Goal: Task Accomplishment & Management: Complete application form

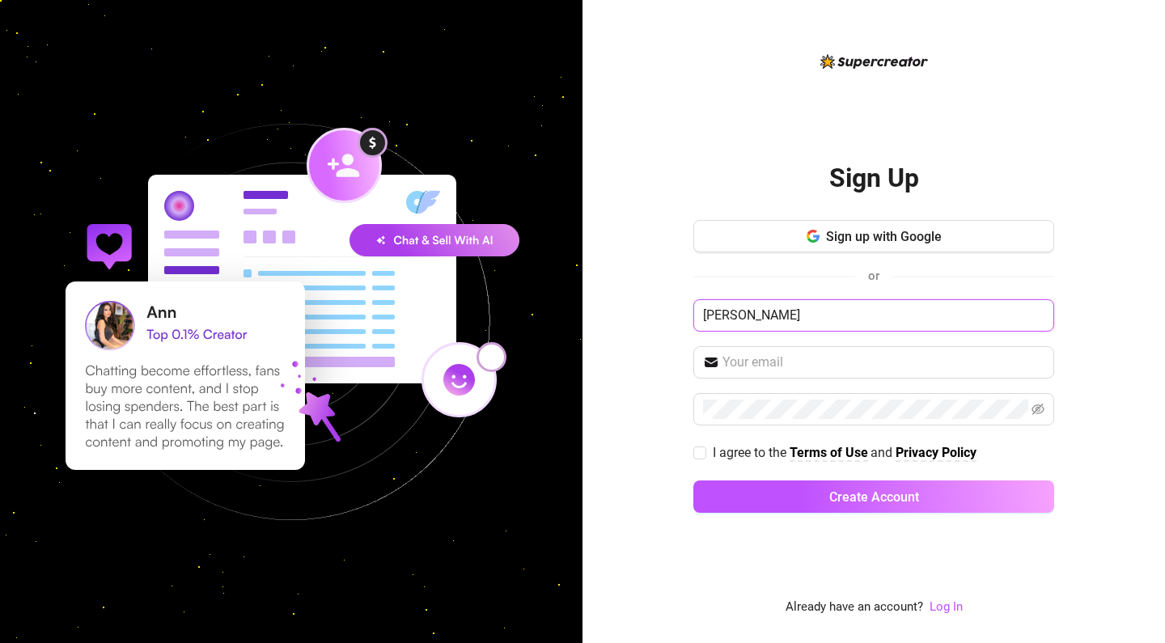
type input "[PERSON_NAME]"
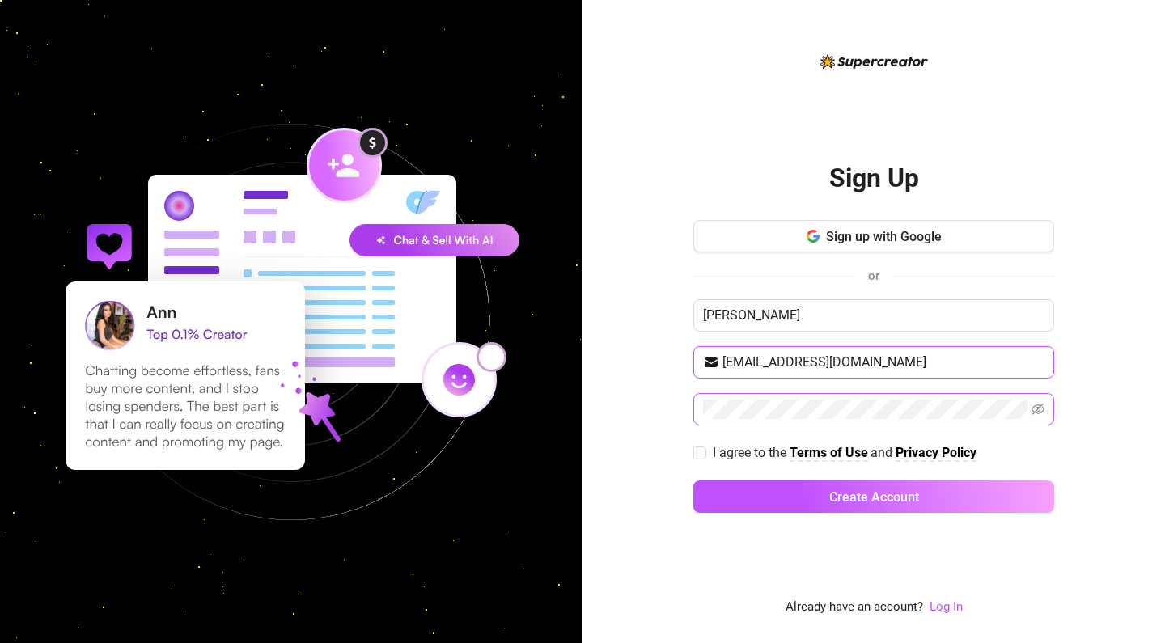
type input "[EMAIL_ADDRESS][DOMAIN_NAME]"
click at [703, 451] on input "I agree to the Terms of Use and Privacy Policy" at bounding box center [699, 452] width 11 height 11
checkbox input "true"
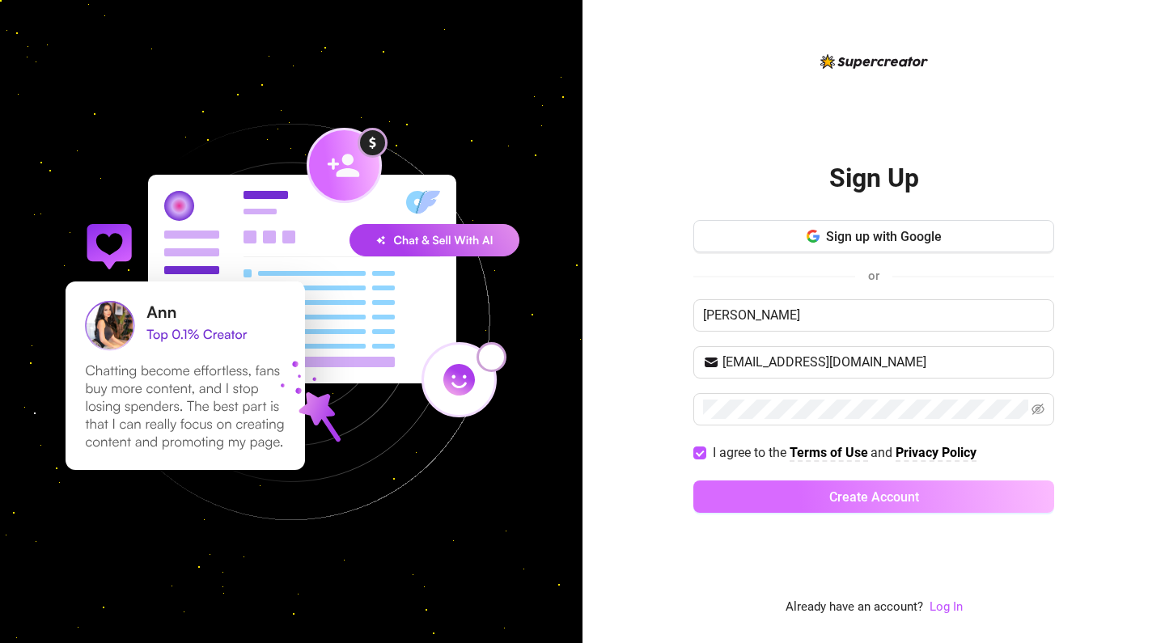
click at [796, 500] on button "Create Account" at bounding box center [874, 497] width 361 height 32
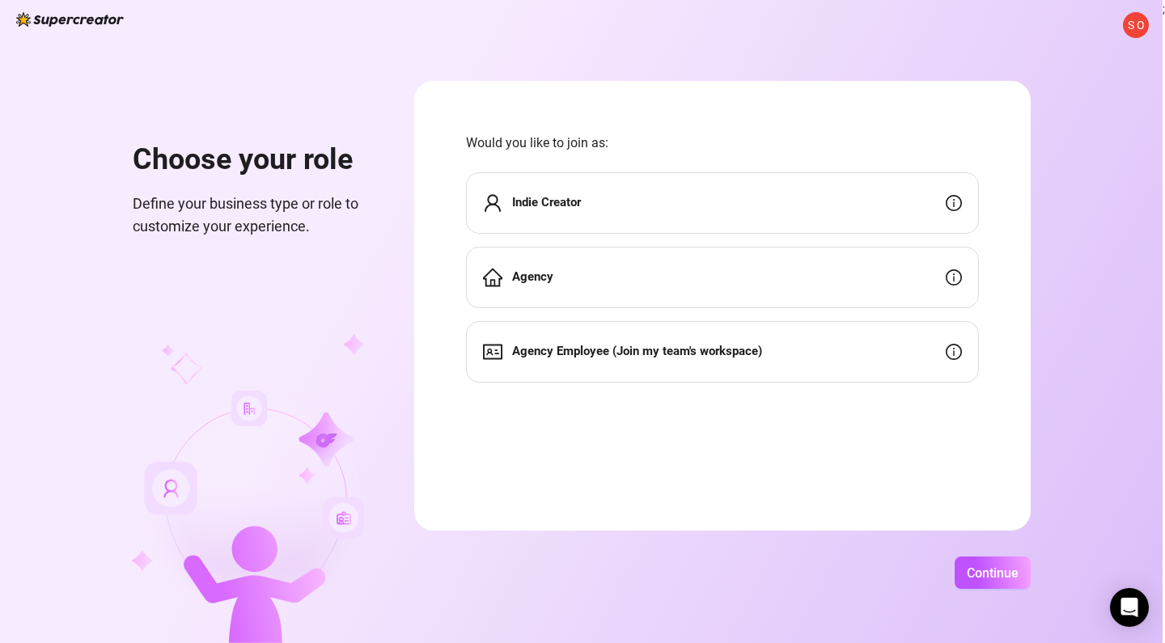
click at [687, 200] on div "Indie Creator" at bounding box center [722, 203] width 513 height 62
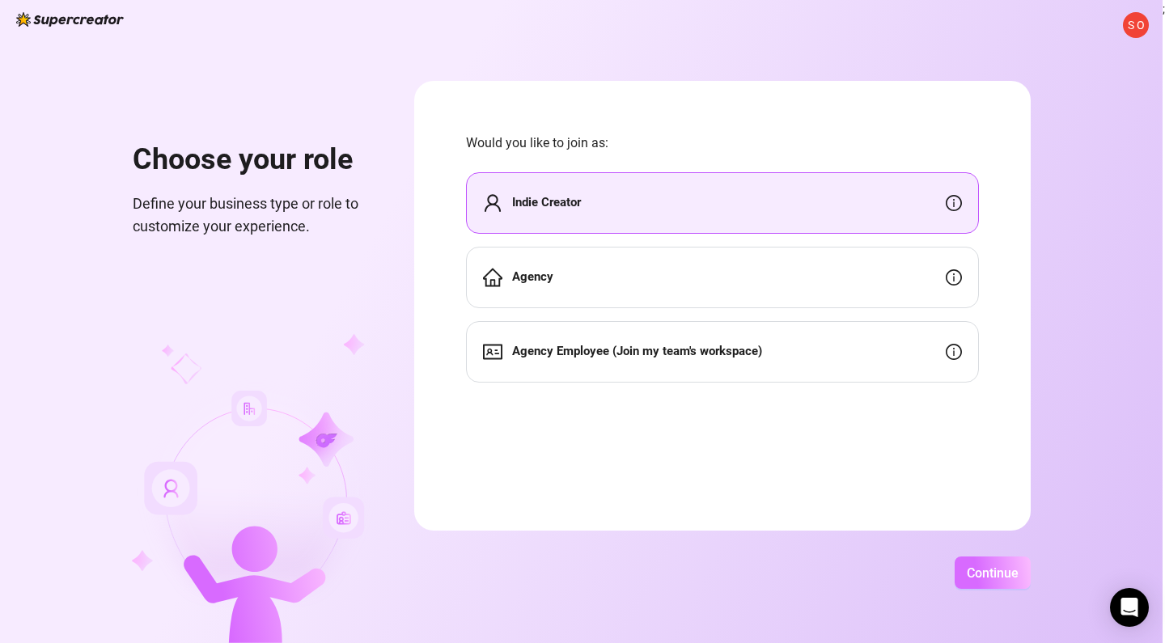
click at [1019, 572] on span "Continue" at bounding box center [993, 573] width 52 height 15
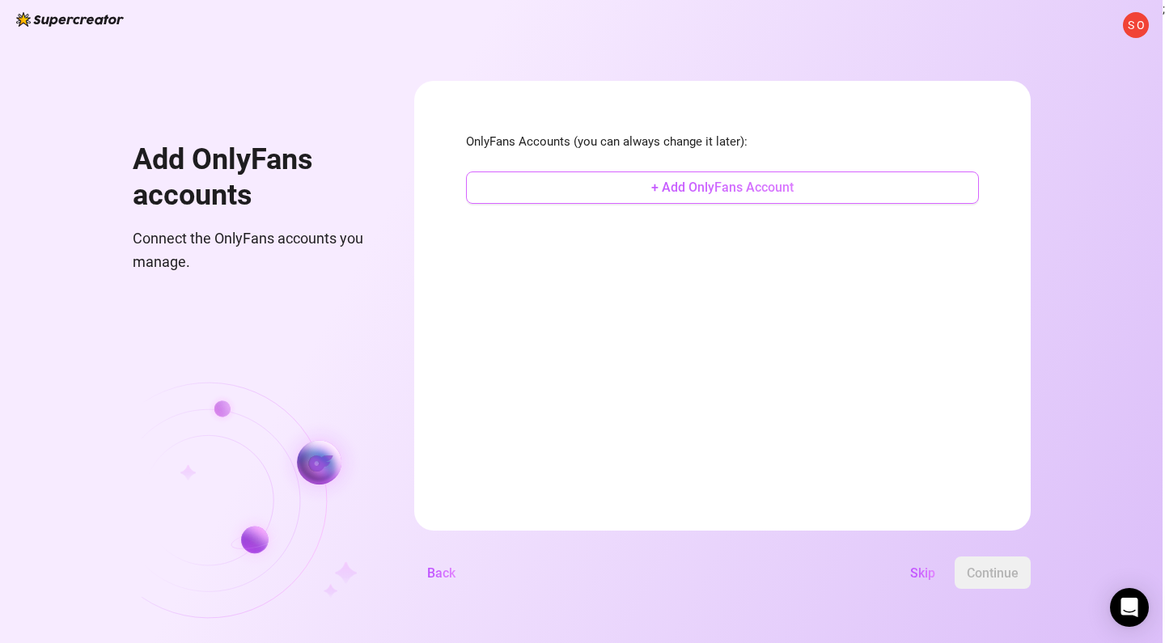
click at [915, 196] on button "+ Add OnlyFans Account" at bounding box center [722, 188] width 513 height 32
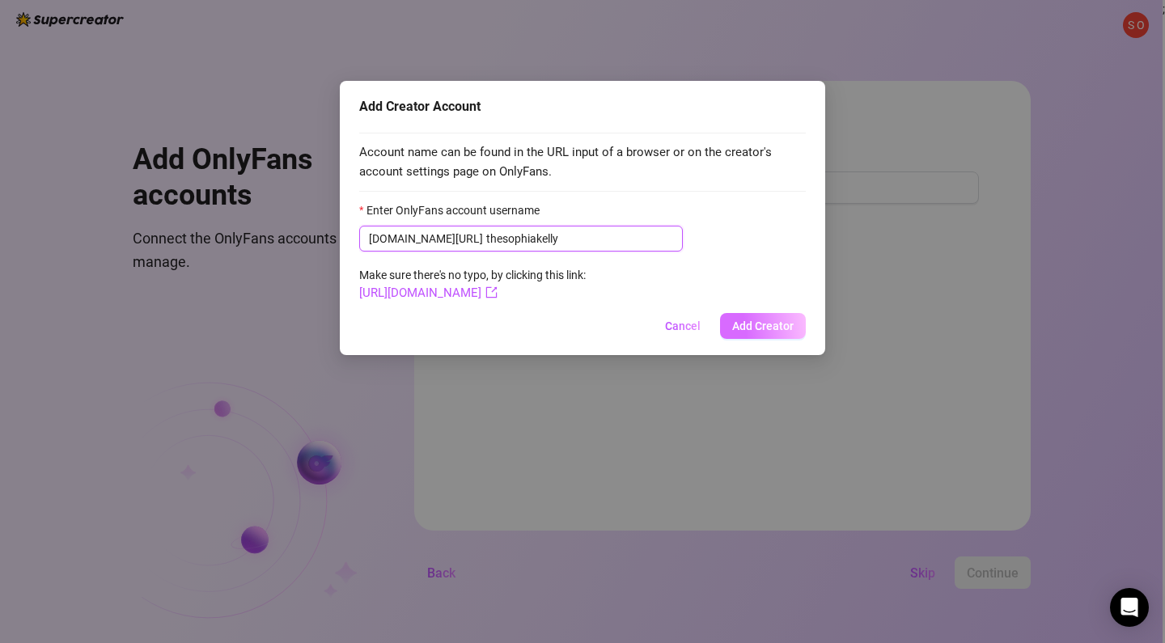
type input "thesophiakelly"
click at [754, 321] on span "Add Creator" at bounding box center [763, 326] width 62 height 13
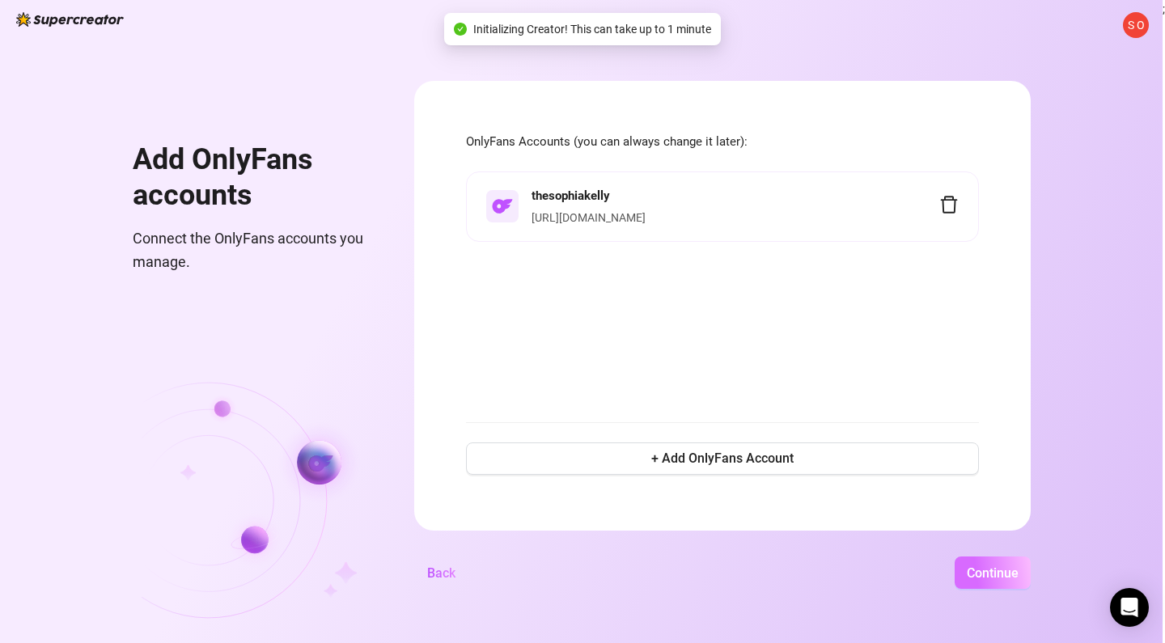
click at [1019, 575] on span "Continue" at bounding box center [993, 573] width 52 height 15
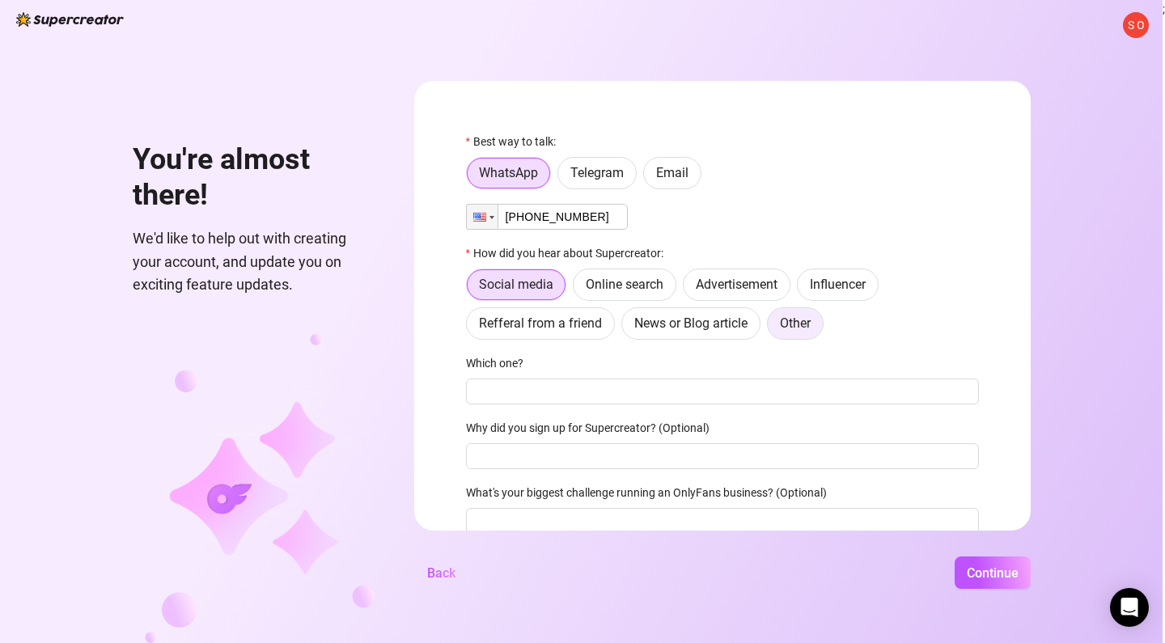
type input "[PHONE_NUMBER]"
click at [811, 328] on span "Other" at bounding box center [795, 323] width 31 height 15
click at [772, 328] on input "Other" at bounding box center [772, 328] width 0 height 0
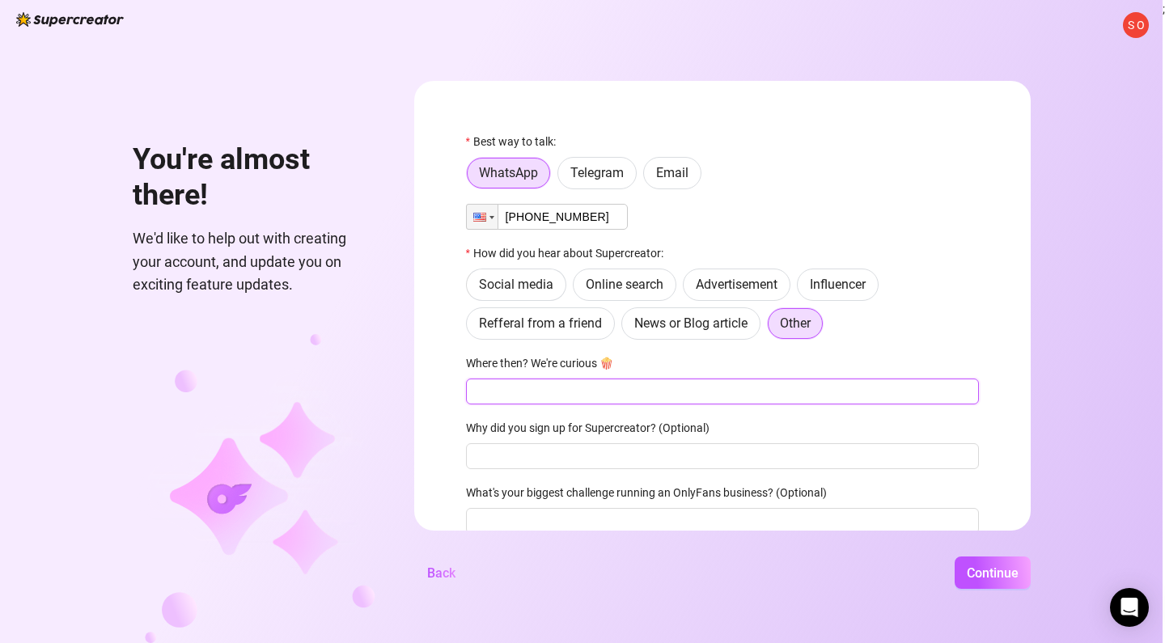
click at [630, 392] on input "Where then? We're curious 🍿" at bounding box center [722, 392] width 513 height 26
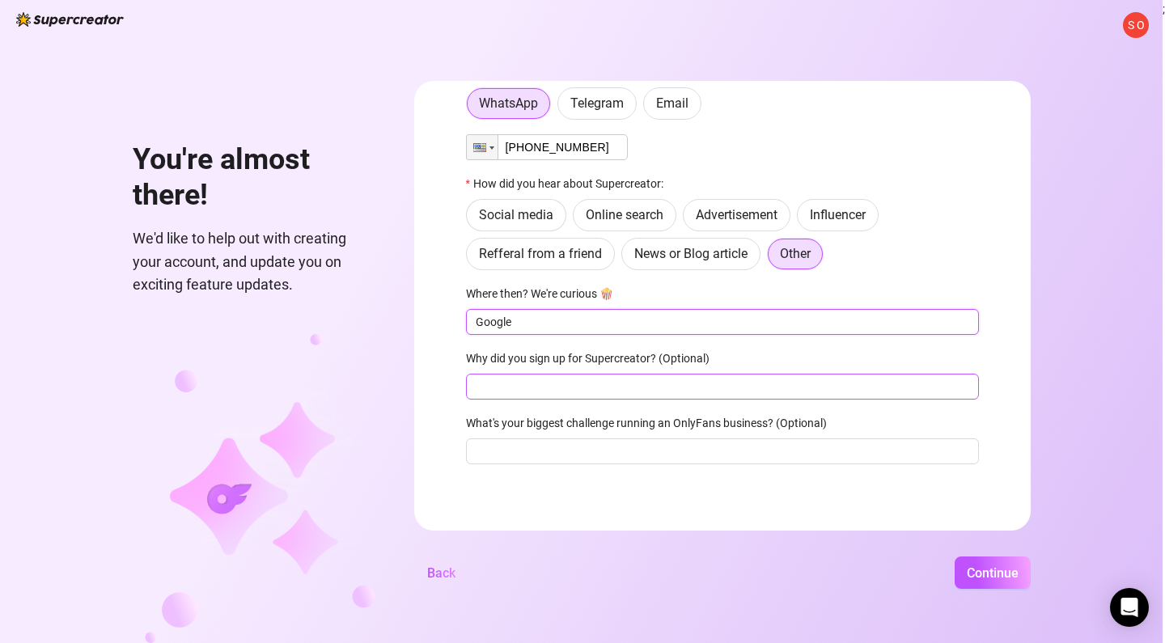
scroll to position [70, 0]
type input "Google"
click at [651, 387] on input "Why did you sign up for Supercreator? (Optional)" at bounding box center [722, 387] width 513 height 26
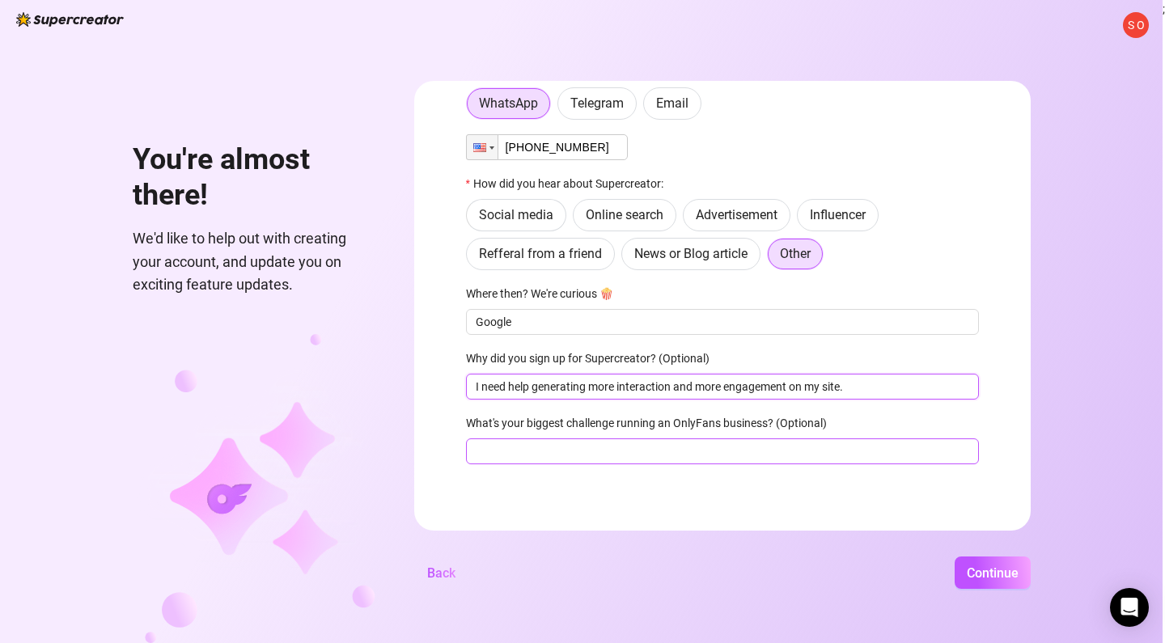
type input "I need help generating more interaction and more engagement on my site."
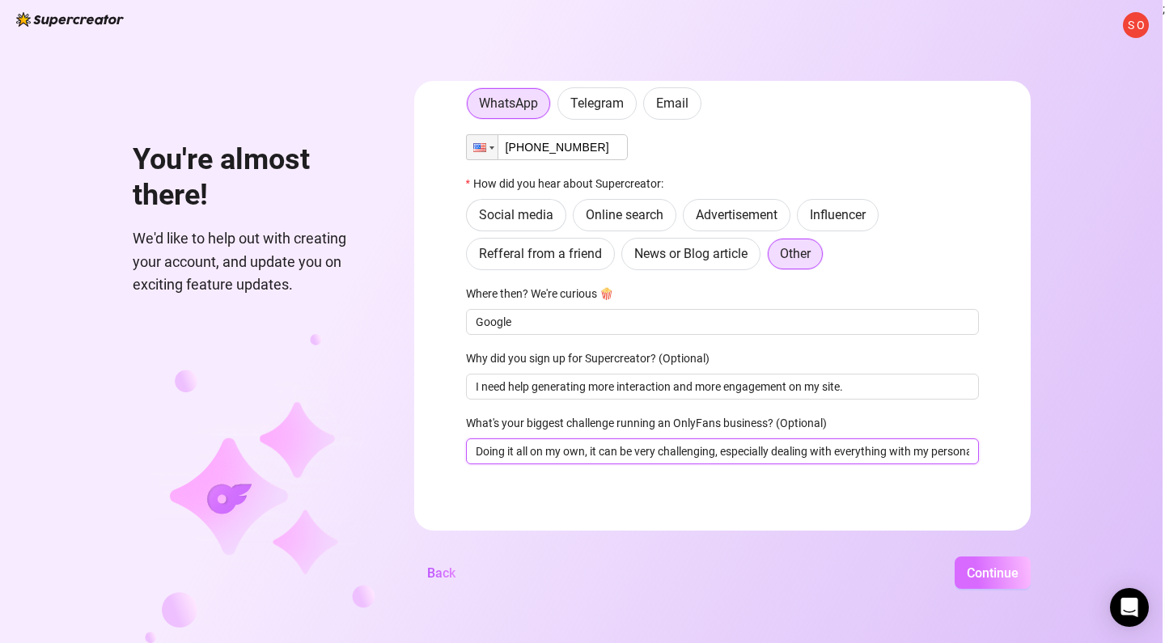
type input "Doing it all on my own, it can be very challenging, especially dealing with eve…"
click at [1016, 569] on span "Continue" at bounding box center [993, 573] width 52 height 15
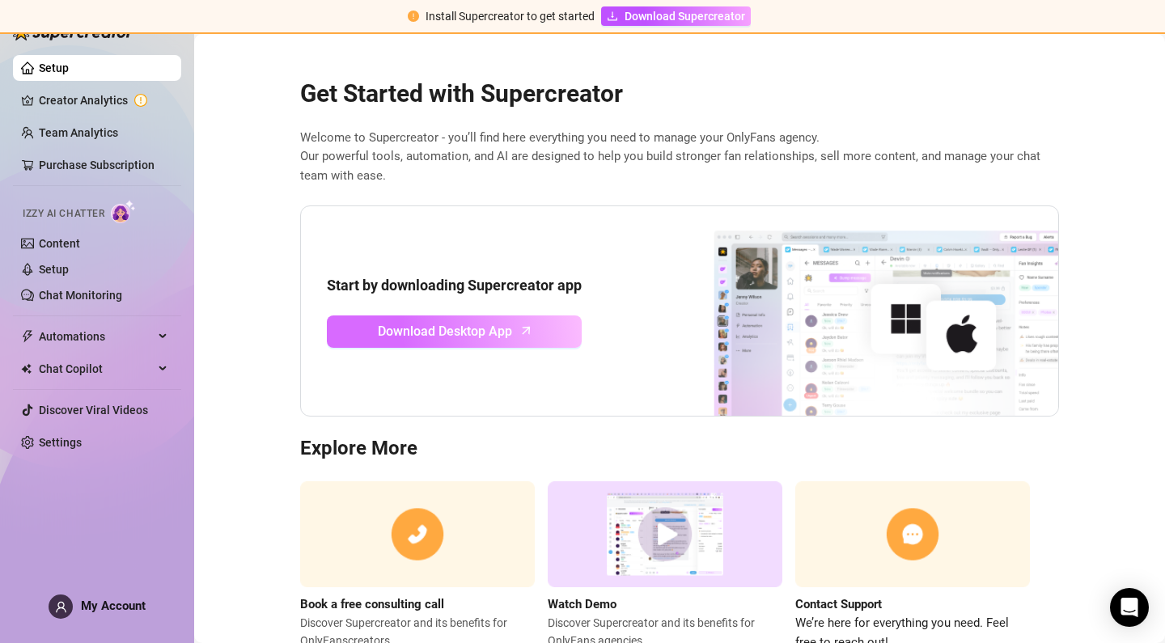
click at [480, 331] on span "Download Desktop App" at bounding box center [445, 331] width 134 height 20
